Goal: Task Accomplishment & Management: Manage account settings

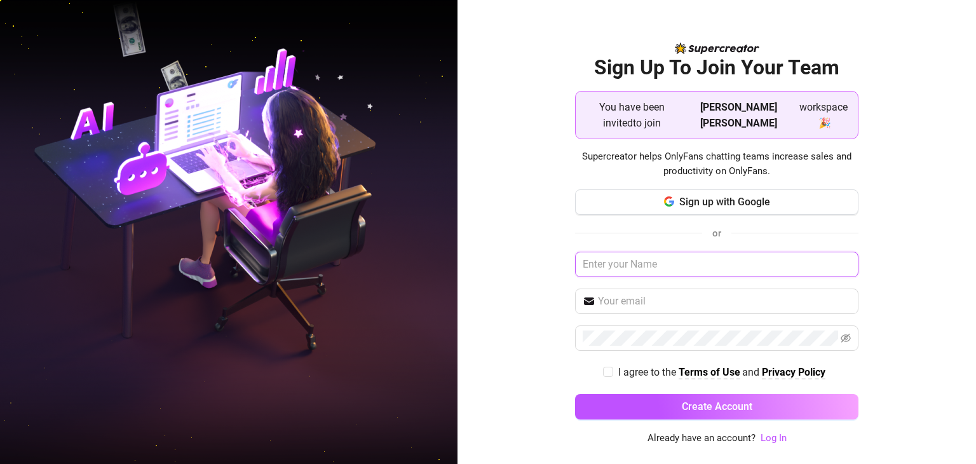
click at [705, 264] on input "text" at bounding box center [716, 264] width 283 height 25
type input "c"
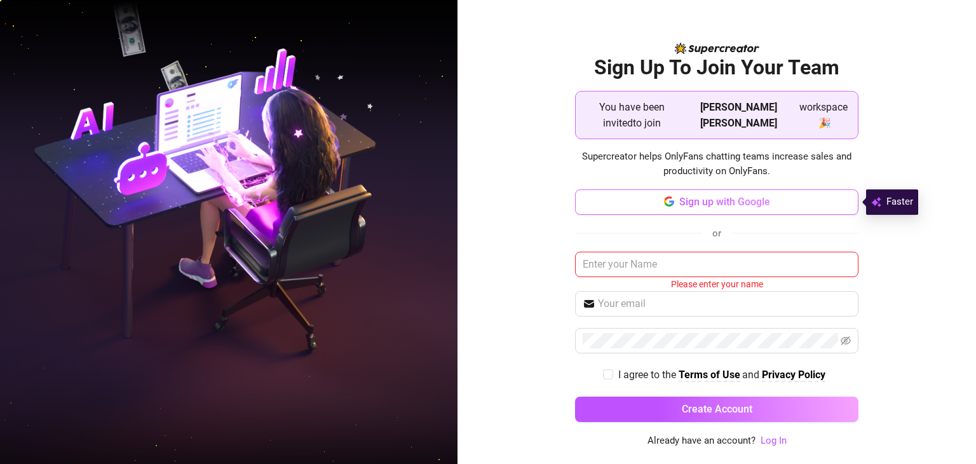
click at [803, 200] on button "Sign up with Google" at bounding box center [716, 201] width 283 height 25
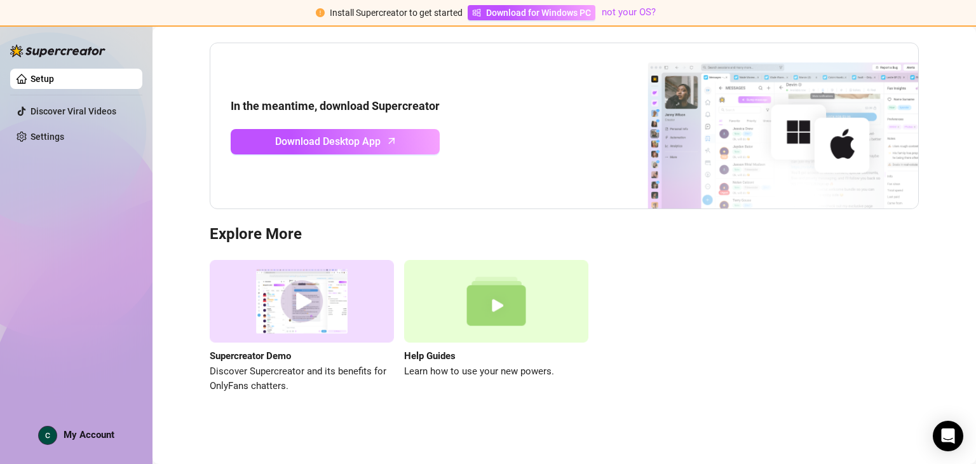
scroll to position [57, 0]
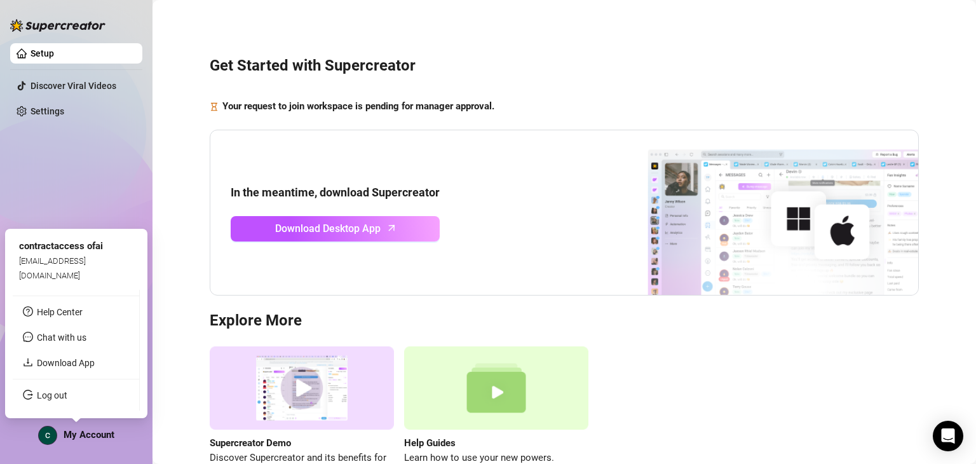
click at [81, 433] on span "My Account" at bounding box center [89, 434] width 51 height 11
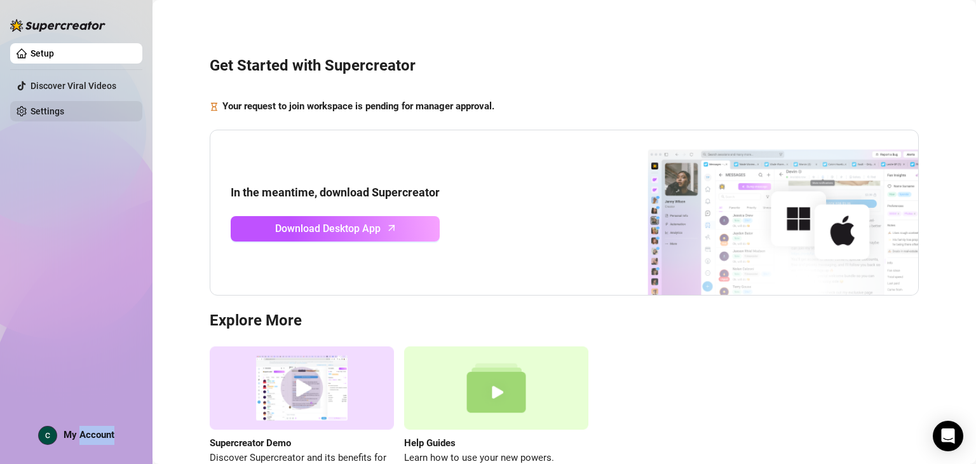
click at [64, 106] on link "Settings" at bounding box center [47, 111] width 34 height 10
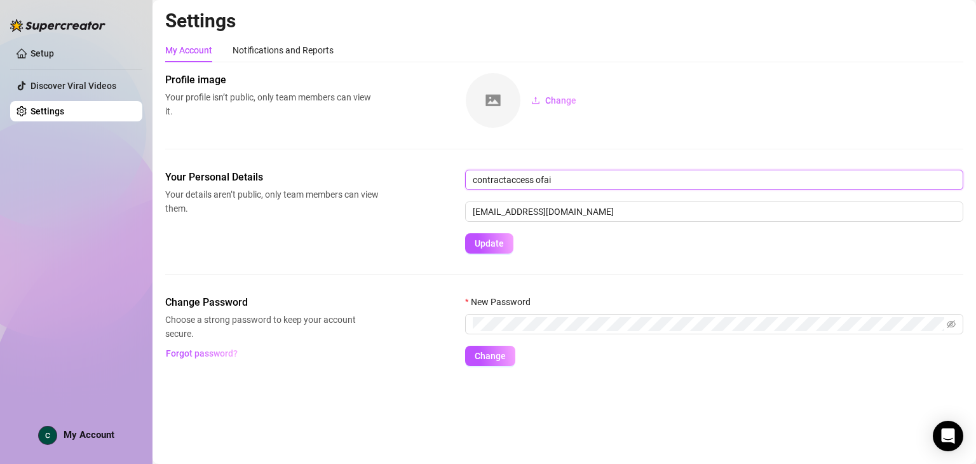
click at [574, 179] on input "contractaccess ofai" at bounding box center [714, 180] width 498 height 20
click at [301, 44] on div "Notifications and Reports" at bounding box center [283, 50] width 101 height 14
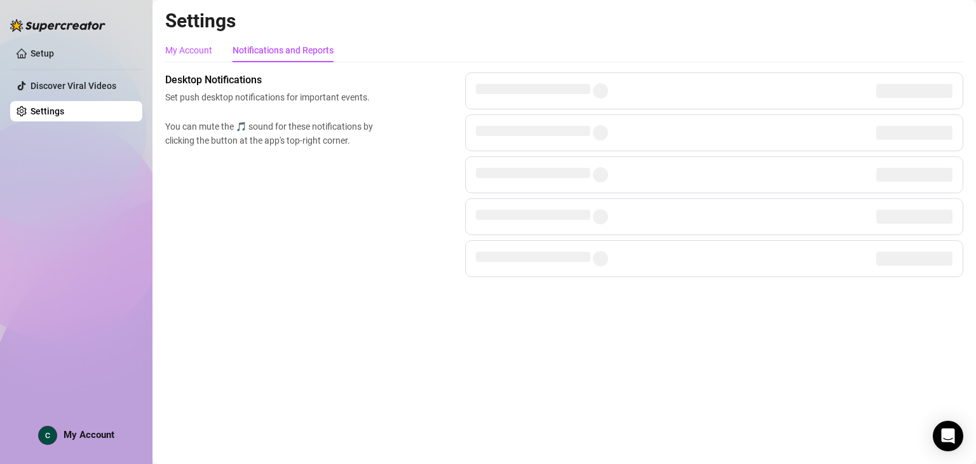
click at [184, 50] on div "My Account" at bounding box center [188, 50] width 47 height 14
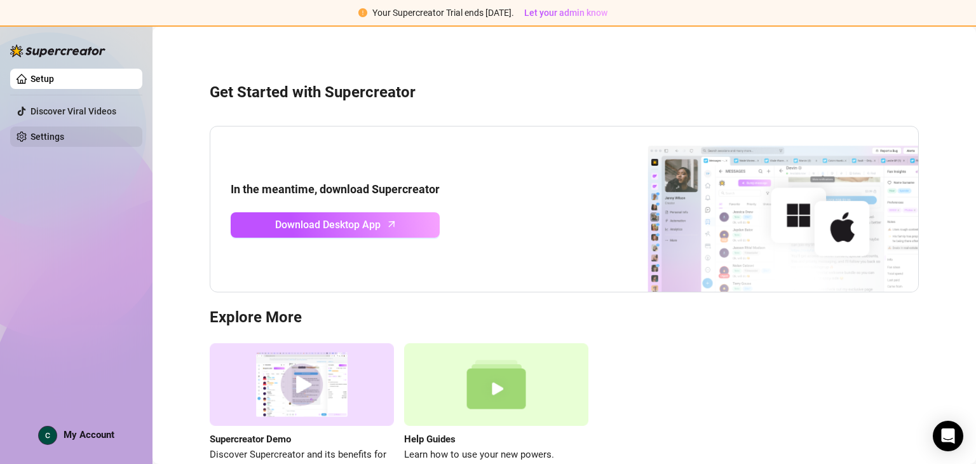
click at [34, 142] on link "Settings" at bounding box center [47, 136] width 34 height 10
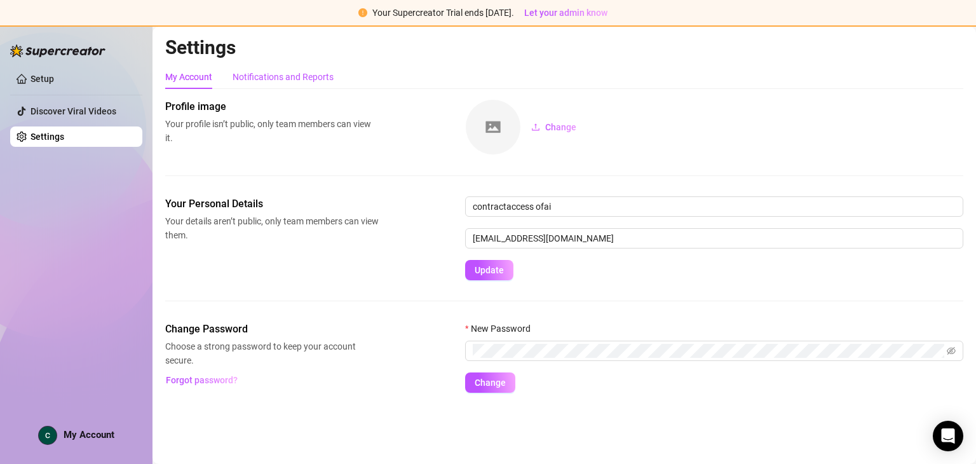
click at [243, 77] on div "Notifications and Reports" at bounding box center [283, 77] width 101 height 14
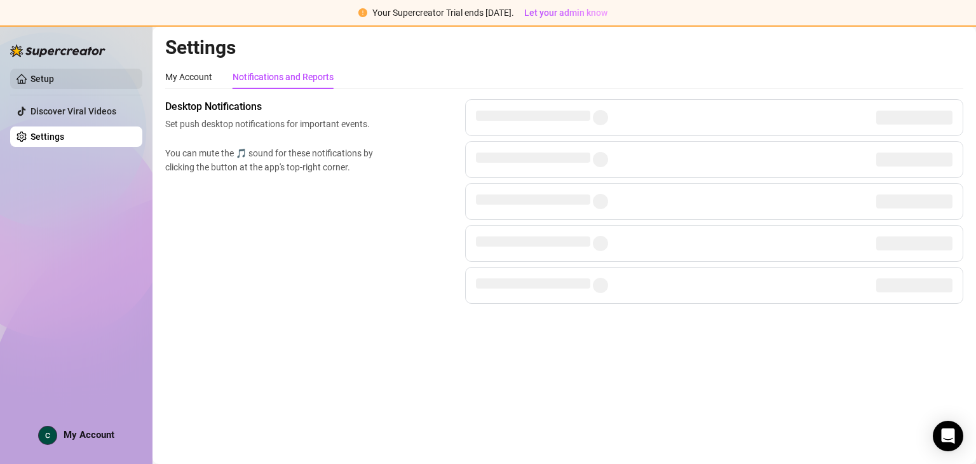
click at [30, 84] on link "Setup" at bounding box center [42, 79] width 24 height 10
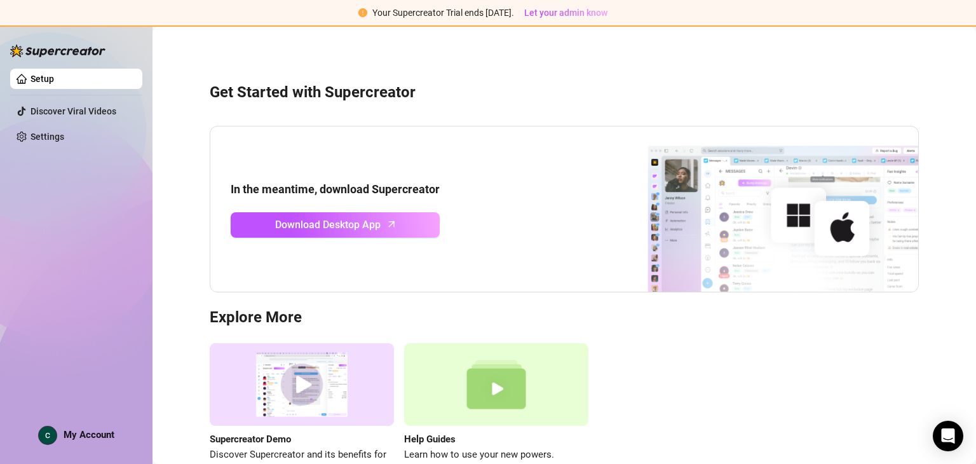
click at [90, 423] on div "Setup Discover Viral Videos Settings My Account" at bounding box center [76, 238] width 132 height 427
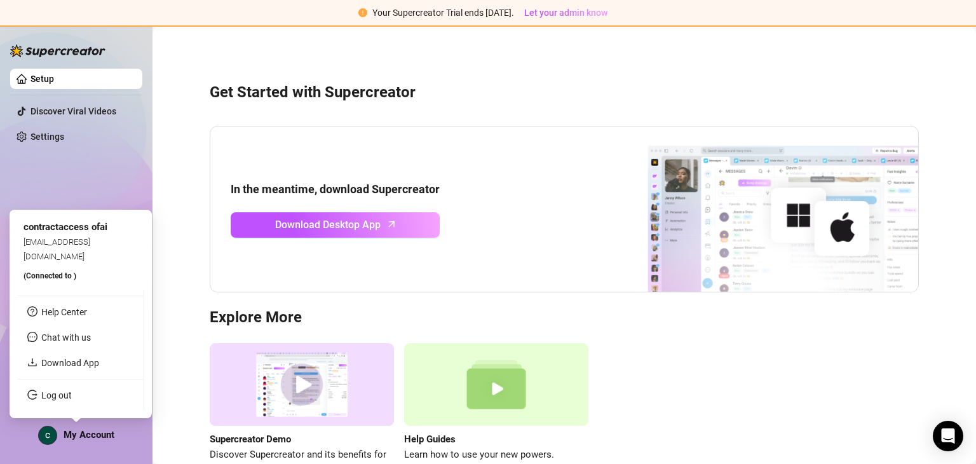
click at [84, 429] on span "My Account" at bounding box center [89, 434] width 51 height 11
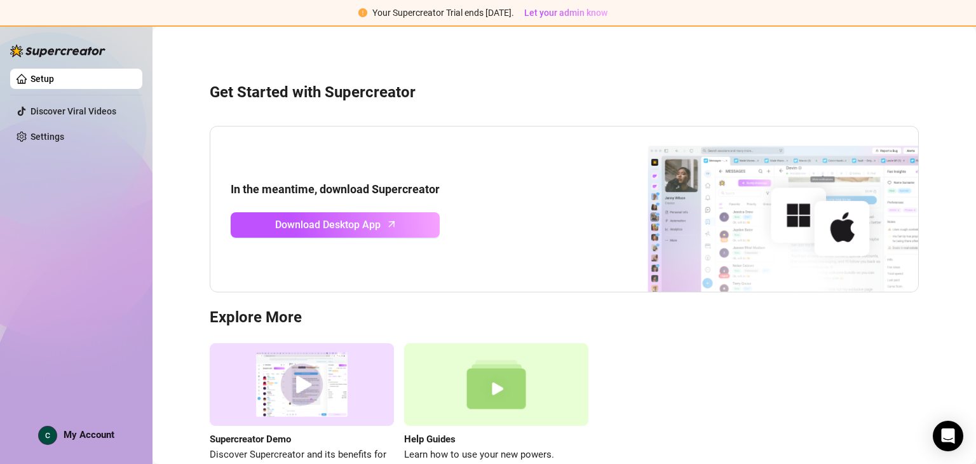
click at [401, 192] on strong "In the meantime, download Supercreator" at bounding box center [335, 188] width 209 height 13
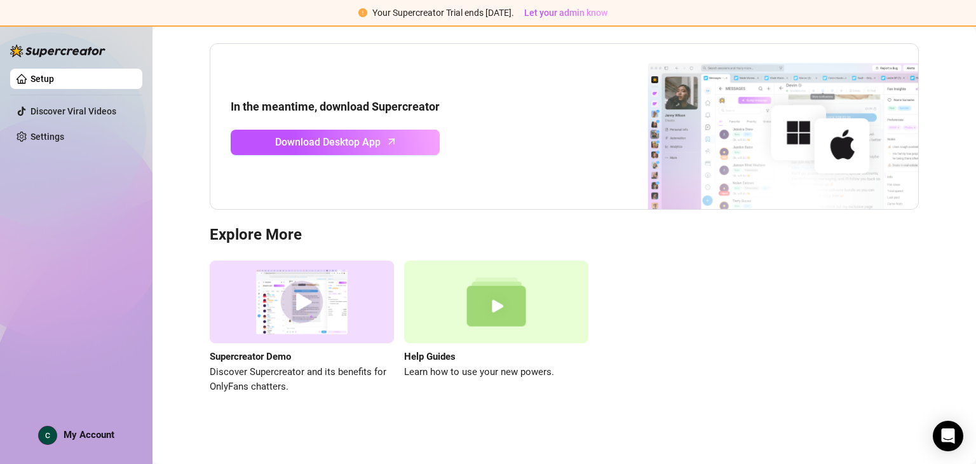
click at [292, 318] on img at bounding box center [302, 301] width 184 height 83
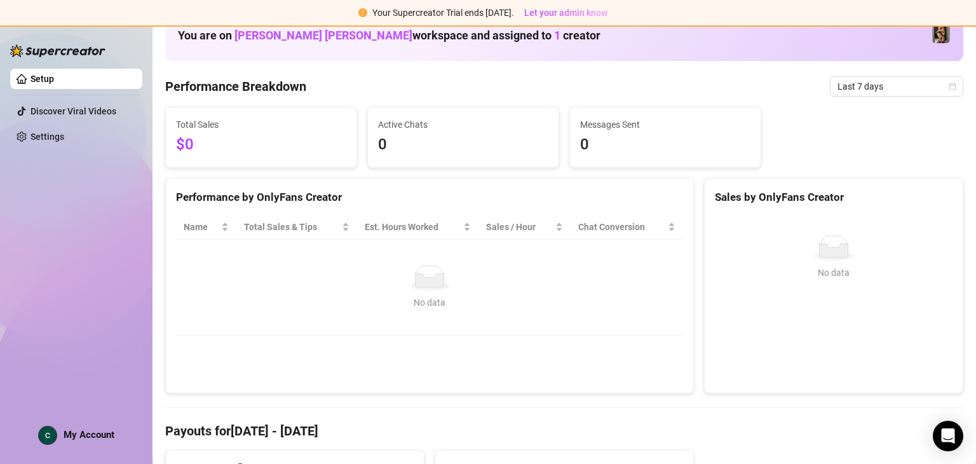
scroll to position [0, 0]
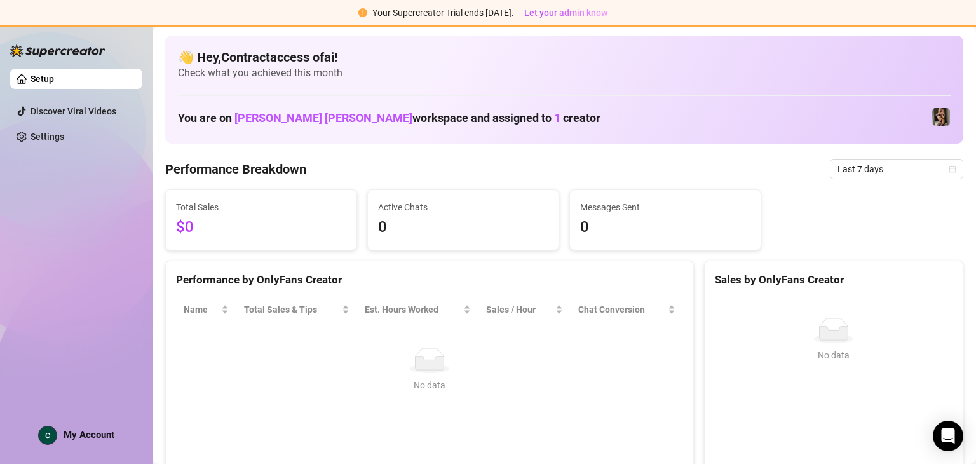
click at [280, 118] on span "emmie bunnie" at bounding box center [323, 117] width 178 height 13
